Goal: Transaction & Acquisition: Register for event/course

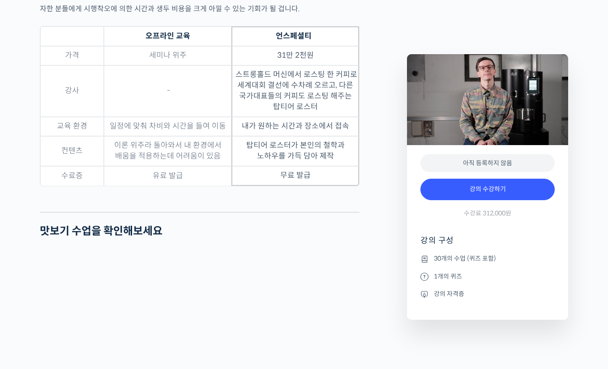
scroll to position [2695, 0]
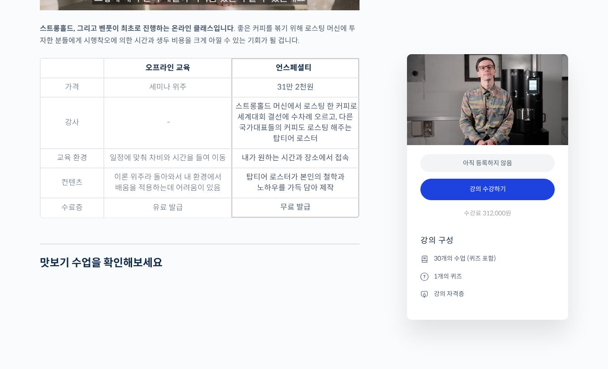
click at [496, 184] on link "강의 수강하기" at bounding box center [487, 189] width 134 height 21
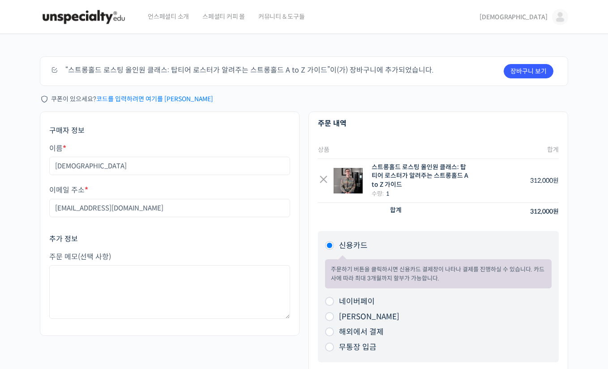
click at [542, 18] on span "[DEMOGRAPHIC_DATA]" at bounding box center [513, 17] width 68 height 8
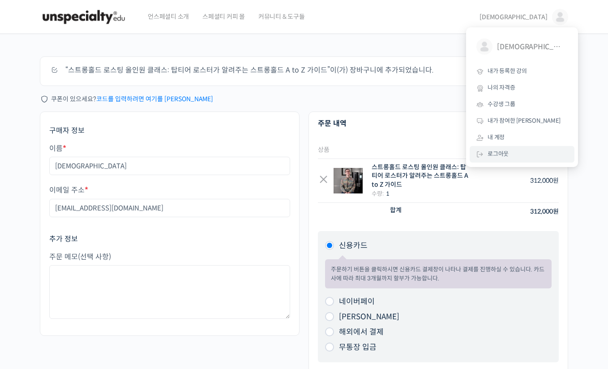
click at [501, 150] on span "로그아웃" at bounding box center [497, 154] width 21 height 8
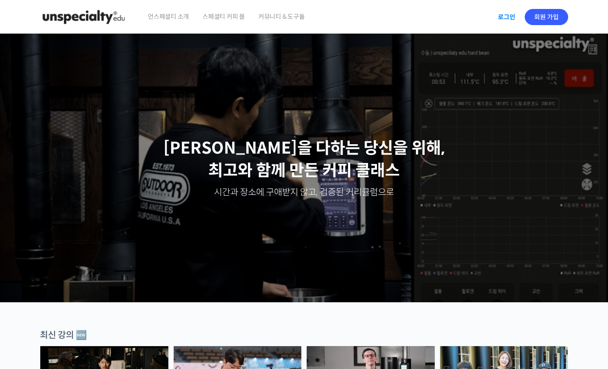
click at [507, 16] on link "로그인" at bounding box center [506, 17] width 28 height 21
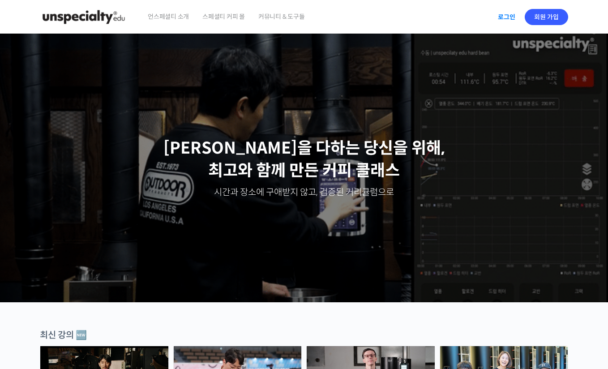
click at [508, 14] on link "로그인" at bounding box center [506, 17] width 28 height 21
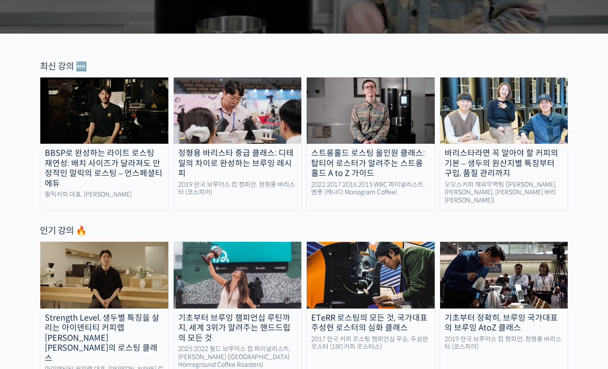
scroll to position [340, 0]
